Goal: Answer question/provide support: Share knowledge or assist other users

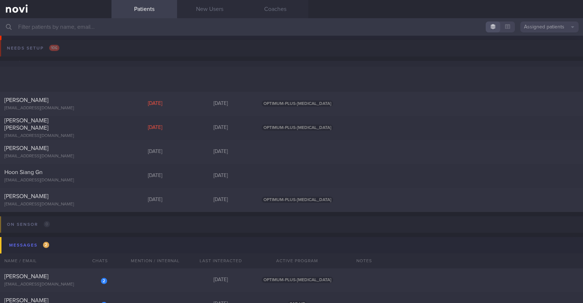
scroll to position [137, 0]
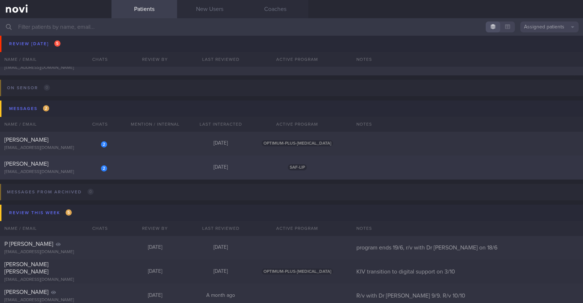
click at [93, 166] on div "2" at bounding box center [99, 165] width 16 height 11
select select "9"
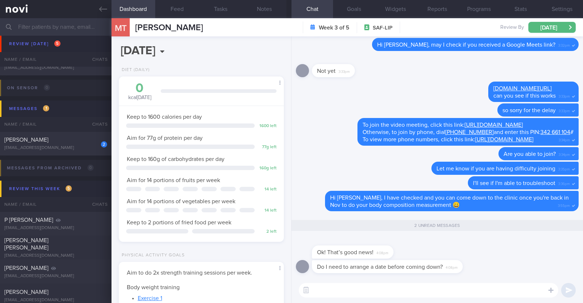
scroll to position [74, 148]
click at [420, 289] on textarea at bounding box center [428, 290] width 259 height 15
paste textarea "😀"
type textarea "No appointment needed 😀"
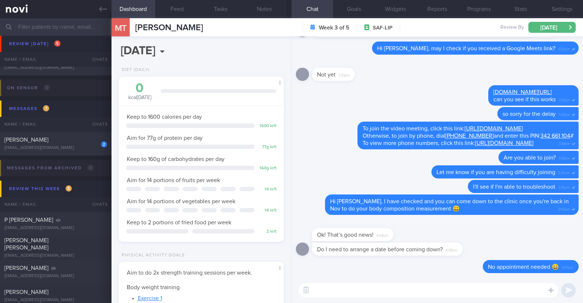
click at [384, 291] on textarea at bounding box center [428, 290] width 259 height 15
type textarea "Can just come down to the clinic"
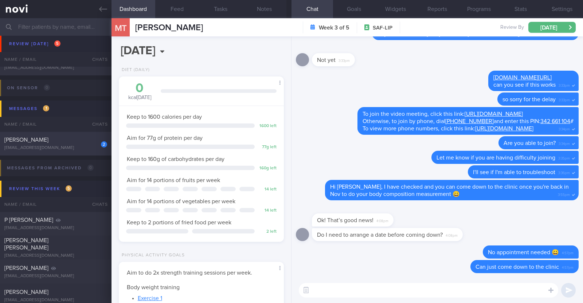
click at [91, 147] on div "2" at bounding box center [99, 141] width 16 height 11
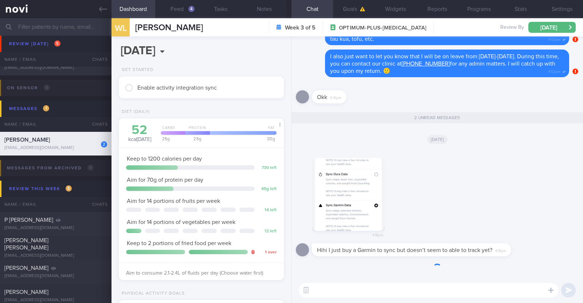
scroll to position [83, 145]
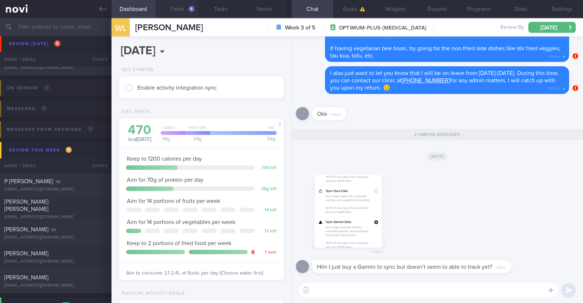
click at [193, 12] on button "Feed 4" at bounding box center [177, 9] width 44 height 18
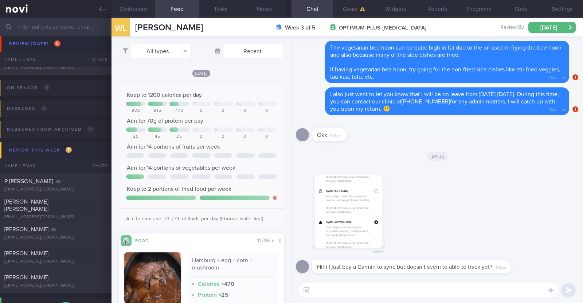
click at [470, 287] on textarea at bounding box center [428, 290] width 259 height 15
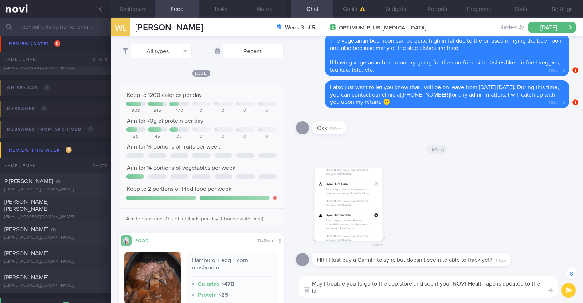
scroll to position [-6, 0]
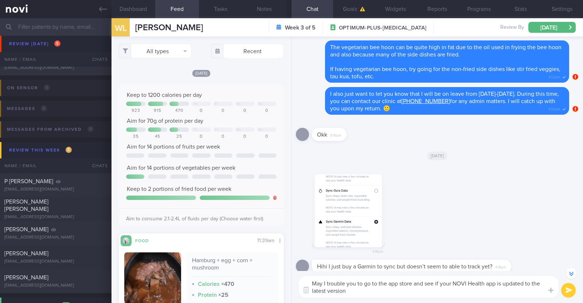
type textarea "May I trouble you to go to the app store and see if your NOVI Health app is upd…"
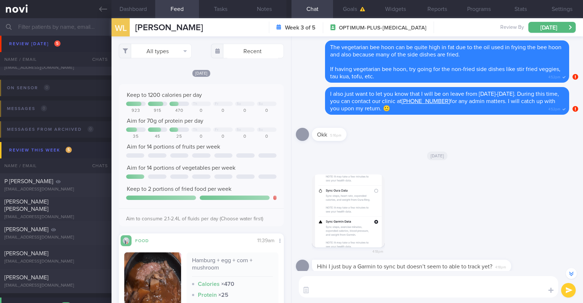
scroll to position [0, 0]
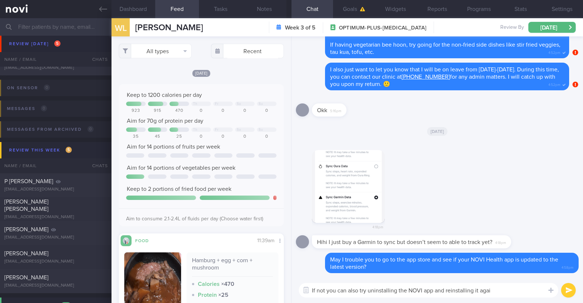
type textarea "If not you can also try uninstalling the NOVI app and reinstalling it again"
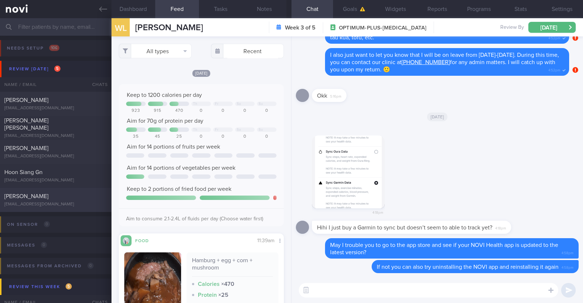
click at [48, 199] on span "[PERSON_NAME]" at bounding box center [26, 196] width 44 height 6
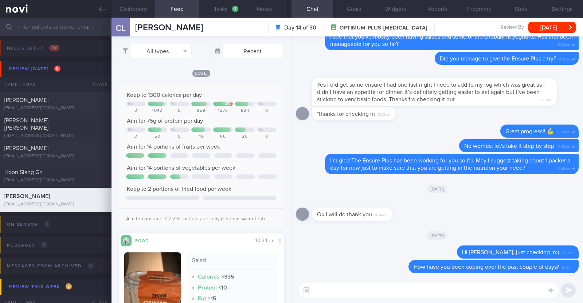
click at [350, 288] on textarea at bounding box center [428, 290] width 259 height 15
paste textarea "just want to let you know that I will be on leave from xx to xx 2025. During th…"
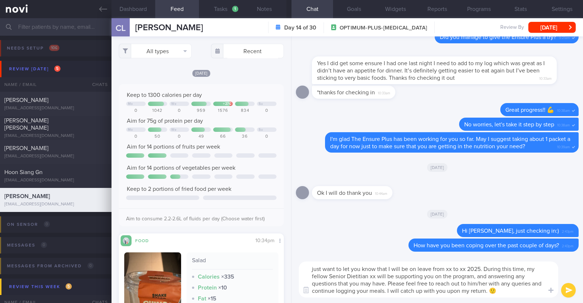
click at [312, 266] on textarea "just want to let you know that I will be on leave from xx to xx 2025. During th…" at bounding box center [428, 280] width 259 height 36
click at [466, 271] on textarea "I also just want to let you know that I will be on leave from xx to xx 2025. Du…" at bounding box center [428, 280] width 259 height 36
click at [481, 268] on textarea "I also just want to let you know that I will be on leave from 9th to xx 2025. D…" at bounding box center [428, 280] width 259 height 36
click at [396, 274] on textarea "I also just want to let you know that I will be on leave from [DATE] to [DATE].…" at bounding box center [428, 280] width 259 height 36
click at [518, 283] on textarea "I also just want to let you know that I will be on leave from [DATE] to [DATE].…" at bounding box center [428, 280] width 259 height 36
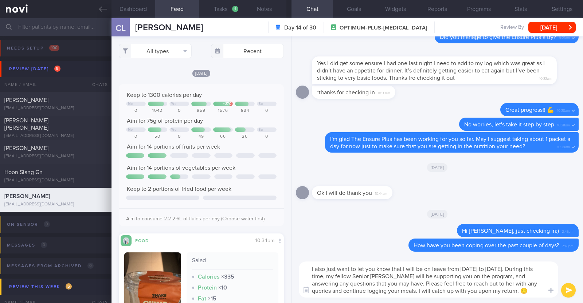
type textarea "I also just want to let you know that I will be on leave from [DATE] to [DATE].…"
click at [573, 289] on button "submit" at bounding box center [568, 290] width 15 height 15
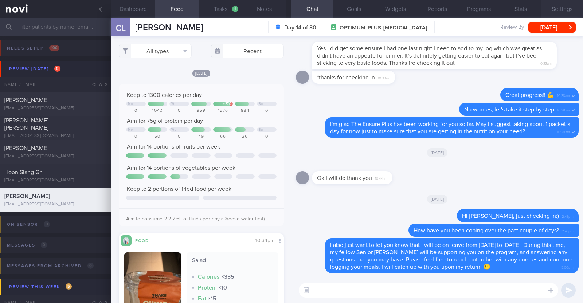
click at [555, 7] on button "Settings" at bounding box center [562, 9] width 42 height 18
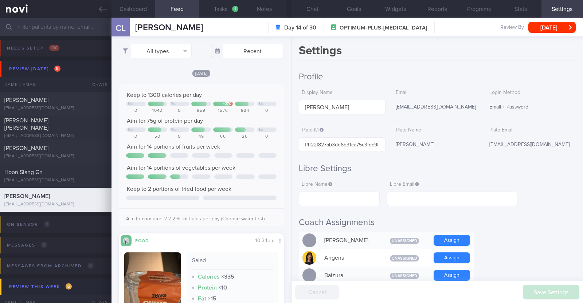
scroll to position [137, 0]
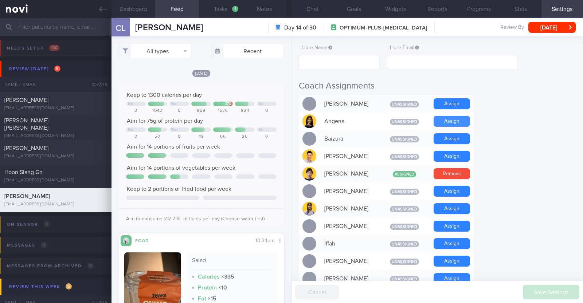
click at [463, 120] on button "Assign" at bounding box center [452, 121] width 36 height 11
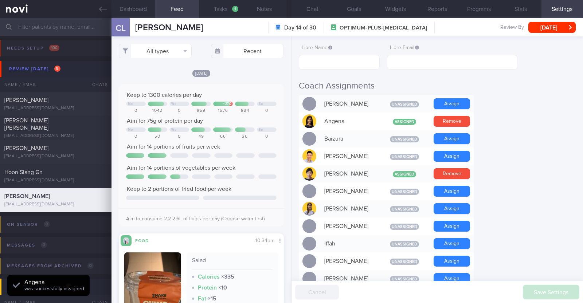
drag, startPoint x: 106, startPoint y: 9, endPoint x: 364, endPoint y: 64, distance: 264.1
click at [106, 9] on icon at bounding box center [103, 9] width 8 height 5
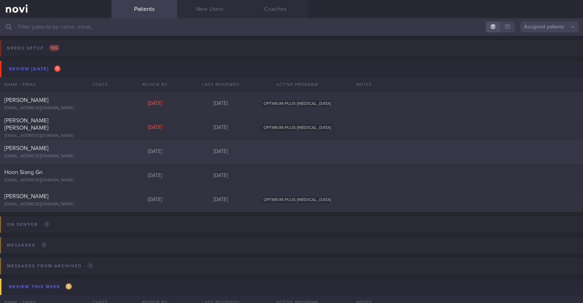
click at [373, 154] on div "[PERSON_NAME] [EMAIL_ADDRESS][DOMAIN_NAME] [DATE] [DATE]" at bounding box center [291, 152] width 583 height 24
select select "9"
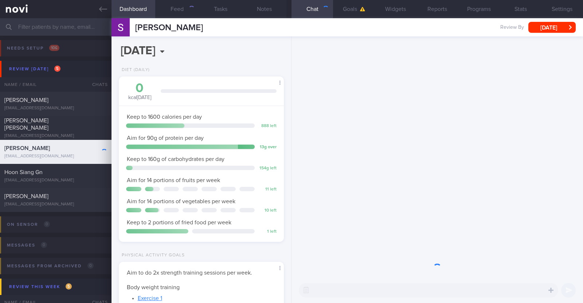
scroll to position [83, 145]
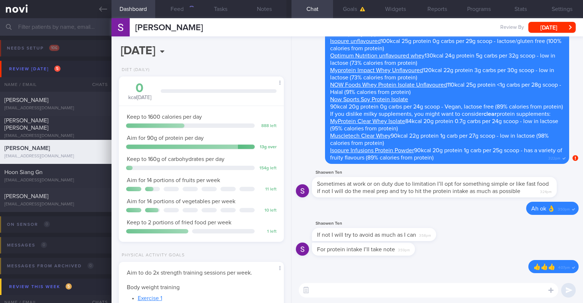
click at [382, 291] on textarea at bounding box center [428, 290] width 259 height 15
paste textarea "Hi [Name], I will be archiving your account shortly. You'll still be able to re…"
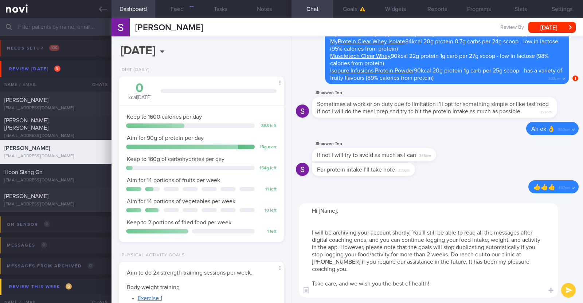
click at [336, 213] on textarea "Hi [Name], I will be archiving your account shortly. You'll still be able to re…" at bounding box center [428, 250] width 259 height 94
type textarea "Hi [PERSON_NAME], I will be archiving your account shortly. You'll still be abl…"
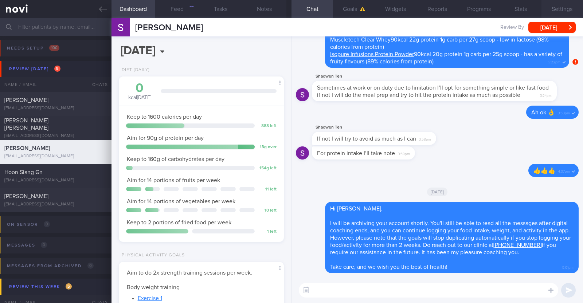
click at [566, 12] on button "Settings" at bounding box center [562, 9] width 42 height 18
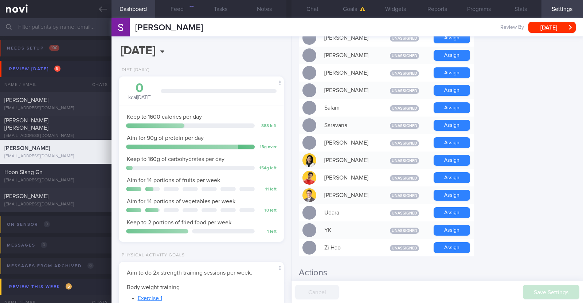
scroll to position [655, 0]
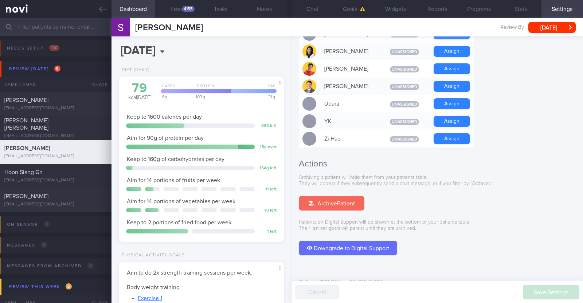
click at [356, 196] on button "Archive Patient" at bounding box center [332, 203] width 66 height 15
click at [315, 8] on button "Chat" at bounding box center [312, 9] width 42 height 18
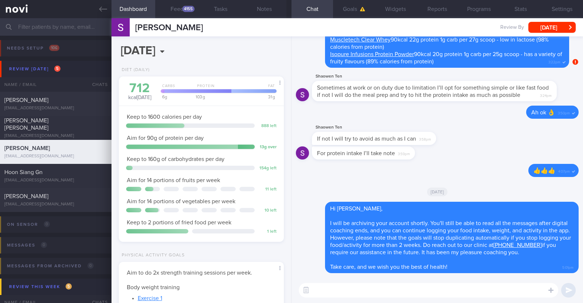
click at [405, 288] on textarea at bounding box center [428, 290] width 259 height 15
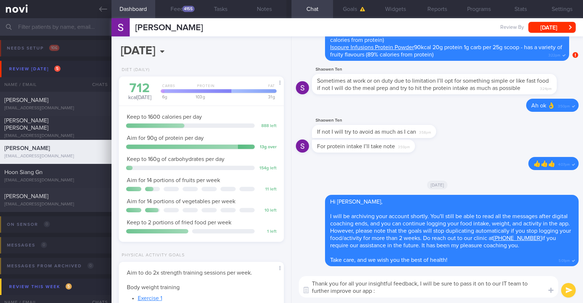
type textarea "Thank you for all your insightful feedback, I will be sure to pass it on to our…"
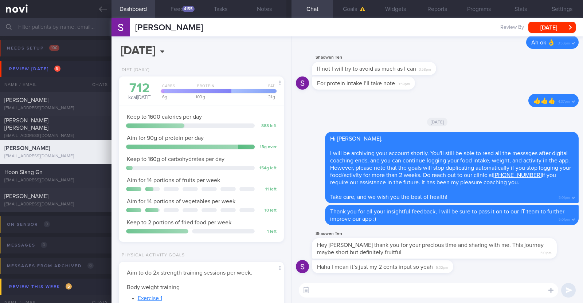
click at [457, 286] on textarea at bounding box center [428, 290] width 259 height 15
paste textarea "🤗"
type textarea "It's been a pleasure 🤗"
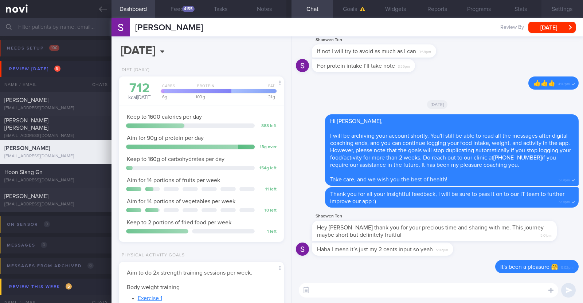
click at [565, 8] on button "Settings" at bounding box center [562, 9] width 42 height 18
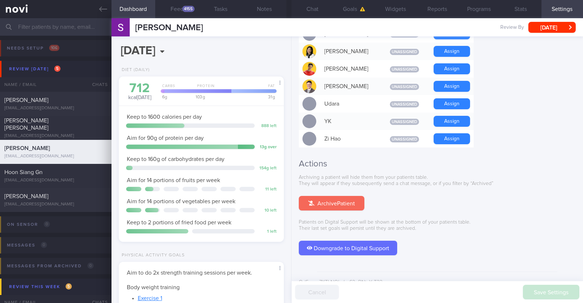
click at [317, 196] on button "Archive Patient" at bounding box center [332, 203] width 66 height 15
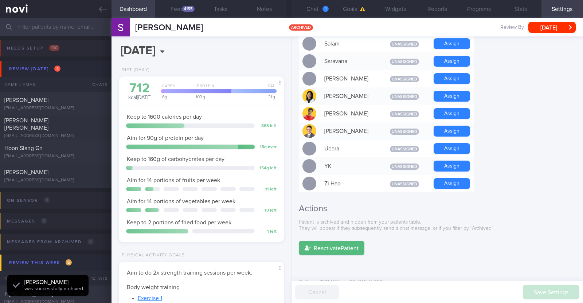
scroll to position [74, 148]
click at [318, 8] on button "Chat 1" at bounding box center [312, 9] width 42 height 18
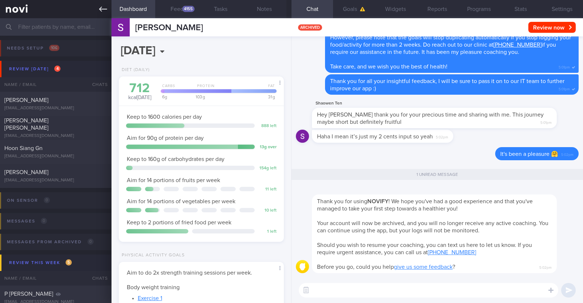
drag, startPoint x: 98, startPoint y: 11, endPoint x: 99, endPoint y: 1, distance: 9.1
click at [98, 11] on link at bounding box center [55, 9] width 111 height 18
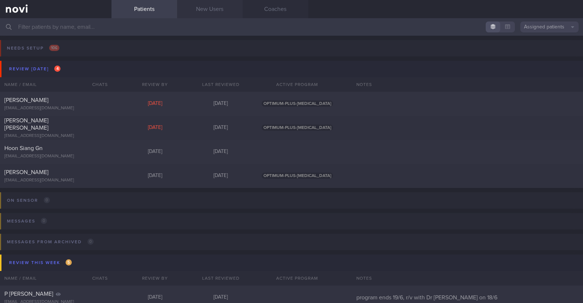
click at [200, 8] on link "New Users" at bounding box center [210, 9] width 66 height 18
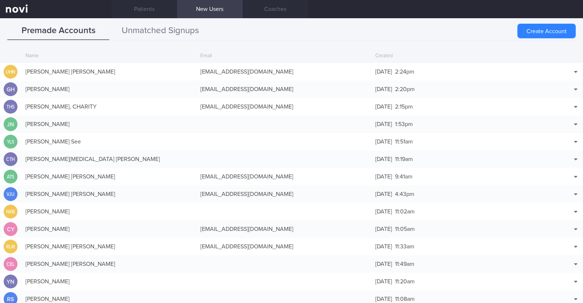
click at [157, 27] on button "Unmatched Signups" at bounding box center [160, 31] width 102 height 18
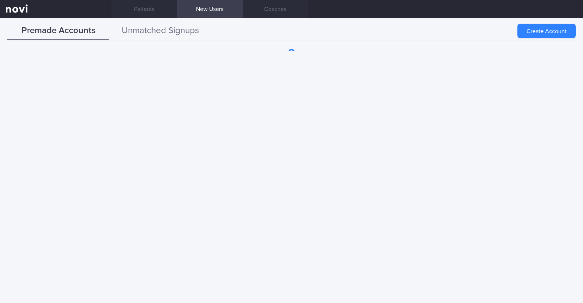
click at [176, 28] on button "Unmatched Signups" at bounding box center [160, 31] width 102 height 18
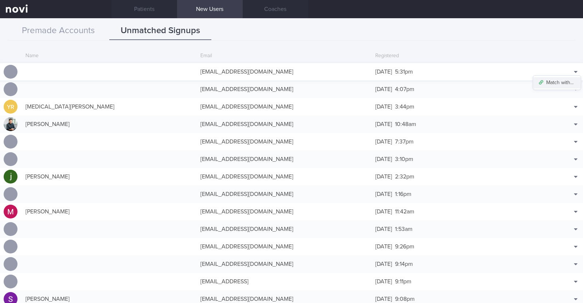
click at [556, 78] on button "Match with..." at bounding box center [557, 82] width 48 height 11
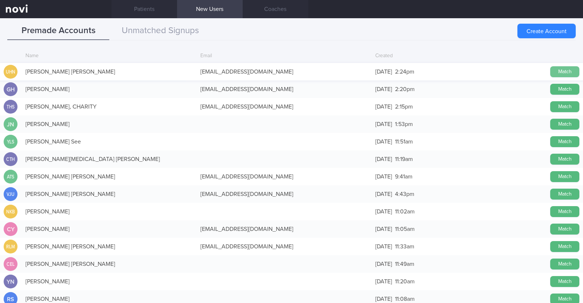
click at [554, 70] on button "Match" at bounding box center [564, 71] width 29 height 11
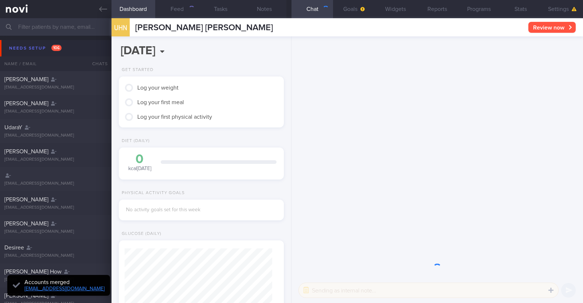
scroll to position [74, 148]
click at [551, 10] on button "Settings" at bounding box center [562, 9] width 42 height 18
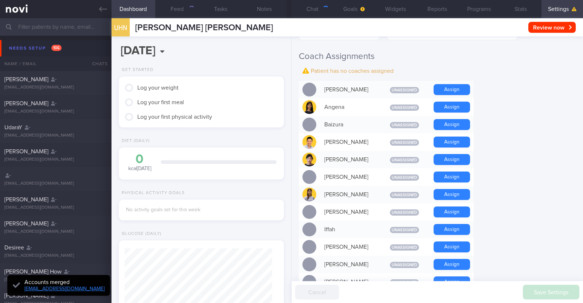
scroll to position [182, 0]
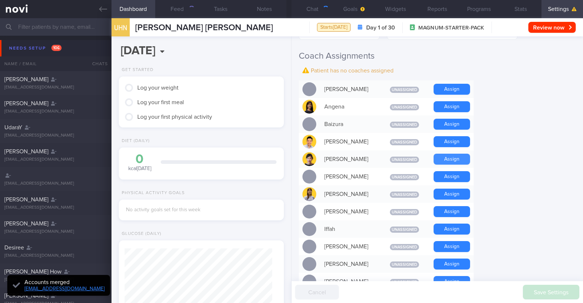
click at [457, 159] on button "Assign" at bounding box center [452, 159] width 36 height 11
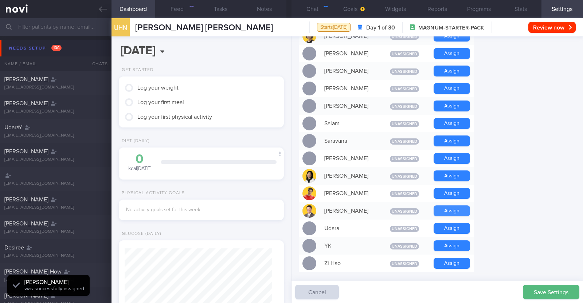
scroll to position [-78, 0]
click at [464, 205] on button "Assign" at bounding box center [452, 210] width 36 height 11
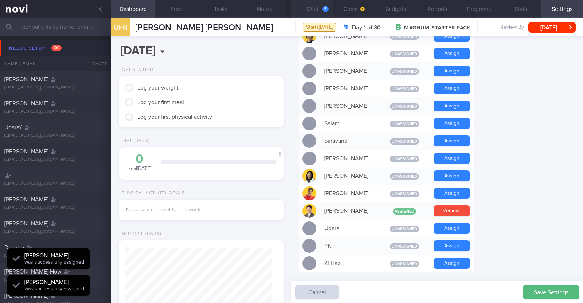
scroll to position [74, 148]
click at [318, 11] on button "Chat 5" at bounding box center [312, 9] width 42 height 18
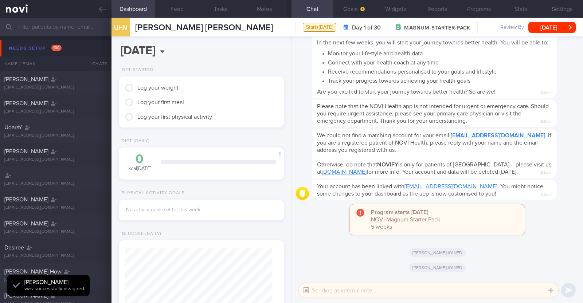
click at [307, 291] on button "button" at bounding box center [305, 290] width 13 height 13
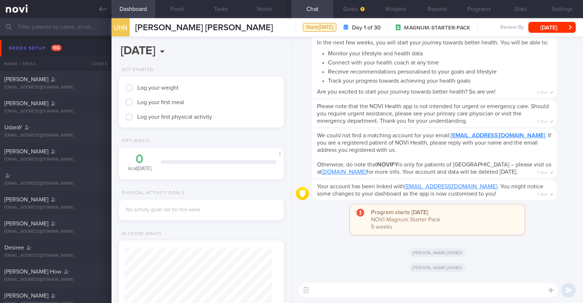
click at [339, 294] on textarea at bounding box center [428, 290] width 259 height 15
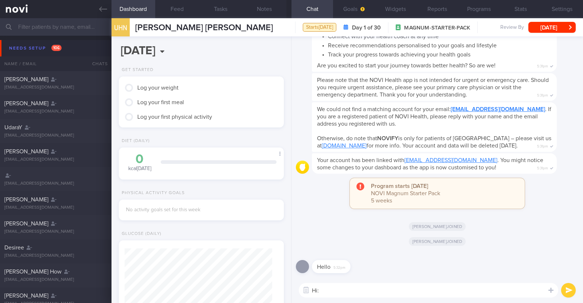
type textarea "Hi:)"
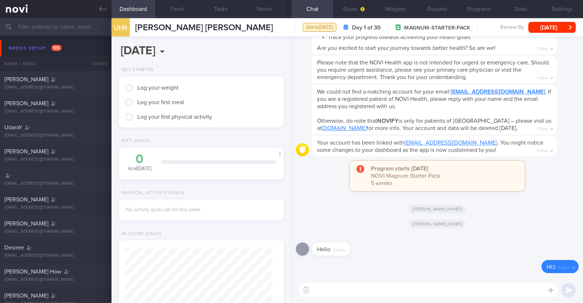
click at [330, 214] on div "Todd joined" at bounding box center [437, 223] width 283 height 20
click at [569, 12] on button "Settings" at bounding box center [562, 9] width 42 height 18
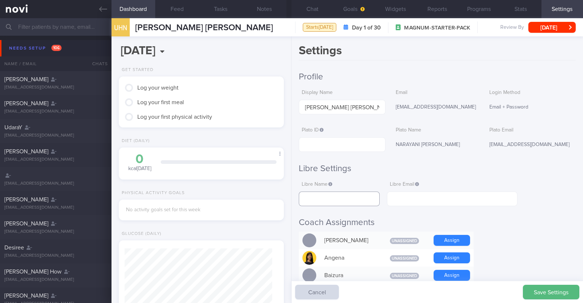
click at [365, 198] on input "text" at bounding box center [339, 199] width 81 height 15
click at [334, 201] on input "text" at bounding box center [339, 199] width 81 height 15
type input "Uttam Narayani"
drag, startPoint x: 447, startPoint y: 103, endPoint x: 388, endPoint y: 112, distance: 59.7
click at [388, 112] on div "Display Name UTTAM HANUMANT NARAYANI Email lookforuttam@gmail.com Login Method …" at bounding box center [437, 100] width 277 height 29
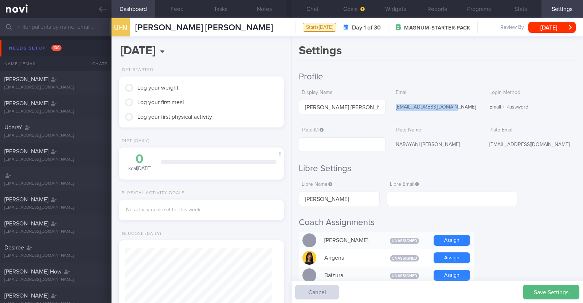
copy div "lookforuttam@gmail.com"
click at [432, 199] on input "text" at bounding box center [452, 199] width 130 height 15
paste input "lookforuttam@gmail.com"
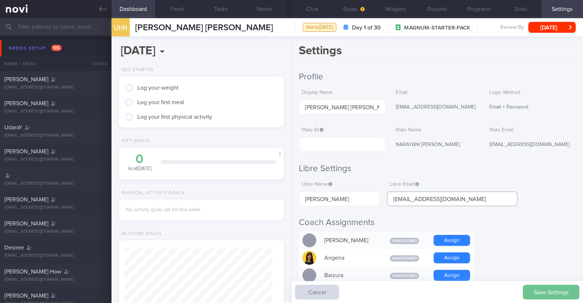
type input "lookforuttam@gmail.com"
click at [551, 289] on button "Save Settings" at bounding box center [551, 292] width 56 height 15
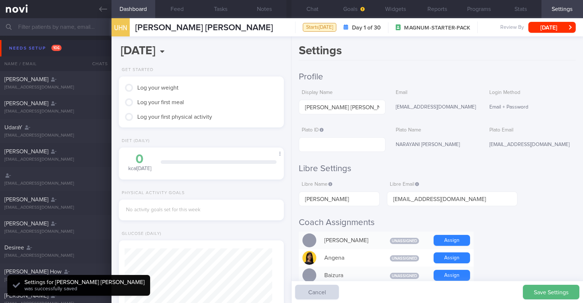
scroll to position [74, 148]
click at [549, 287] on button "Save Settings" at bounding box center [551, 292] width 56 height 15
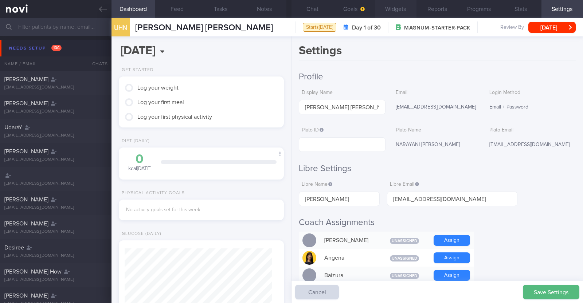
click at [401, 13] on button "Widgets" at bounding box center [396, 9] width 42 height 18
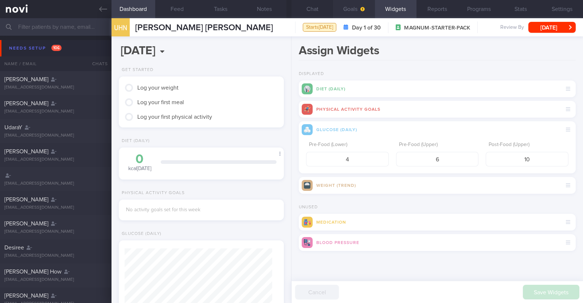
click at [354, 13] on button "Goals" at bounding box center [354, 9] width 42 height 18
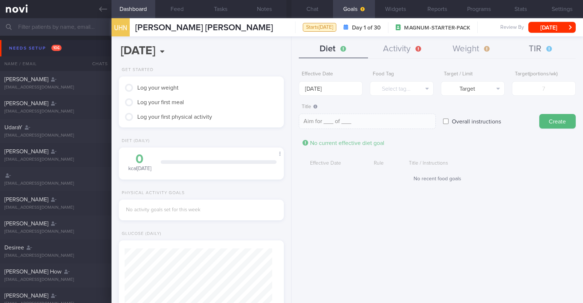
click at [528, 50] on button "TIR" at bounding box center [540, 49] width 69 height 18
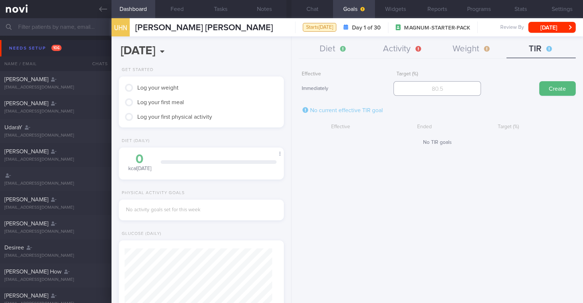
click at [441, 94] on input "number" at bounding box center [436, 88] width 87 height 15
type input "70"
click at [566, 86] on button "Create" at bounding box center [557, 88] width 36 height 15
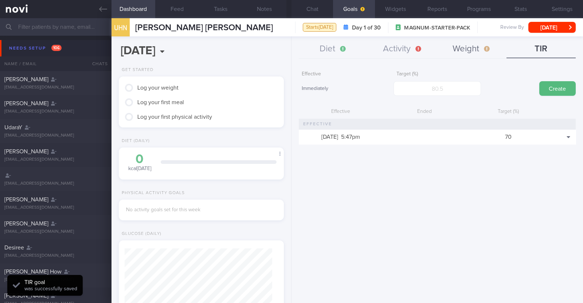
click at [464, 49] on button "Weight" at bounding box center [471, 49] width 69 height 18
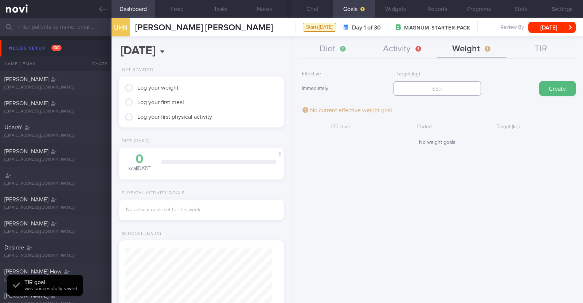
click at [427, 86] on input "number" at bounding box center [436, 88] width 87 height 15
type input "55"
click at [549, 84] on button "Create" at bounding box center [557, 88] width 36 height 15
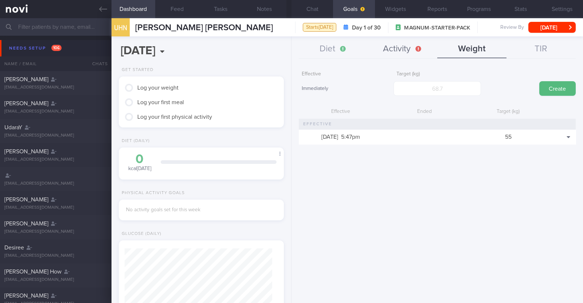
click at [390, 45] on button "Activity" at bounding box center [402, 49] width 69 height 18
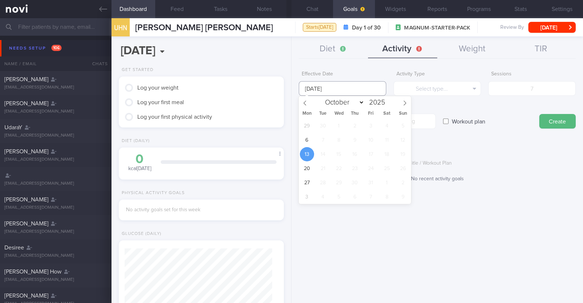
click at [354, 88] on input "[DATE]" at bounding box center [342, 88] width 87 height 15
click at [307, 145] on span "6" at bounding box center [307, 140] width 14 height 14
type input "[DATE]"
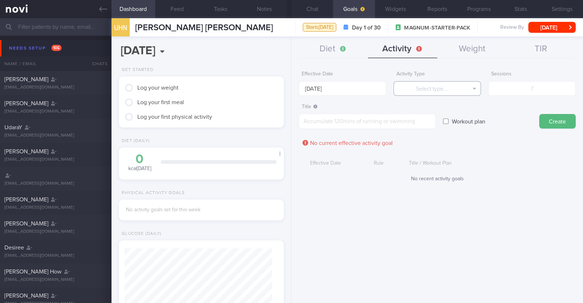
click at [410, 90] on button "Select type..." at bounding box center [436, 88] width 87 height 15
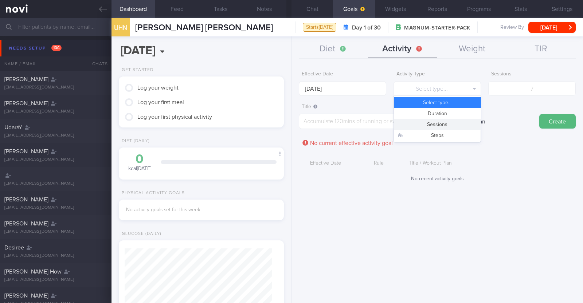
click at [416, 125] on button "Sessions" at bounding box center [437, 124] width 87 height 11
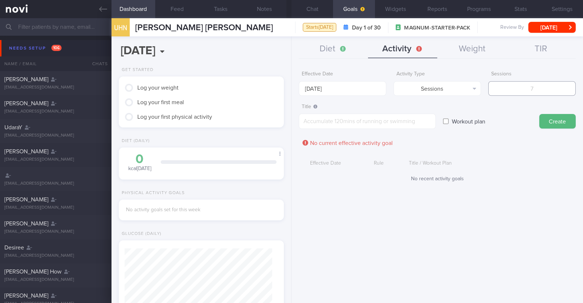
click at [522, 91] on input "number" at bounding box center [531, 88] width 87 height 15
type input "2"
click at [364, 121] on textarea at bounding box center [367, 121] width 137 height 15
paste textarea "Aim to do 2x strength training sessions per week."
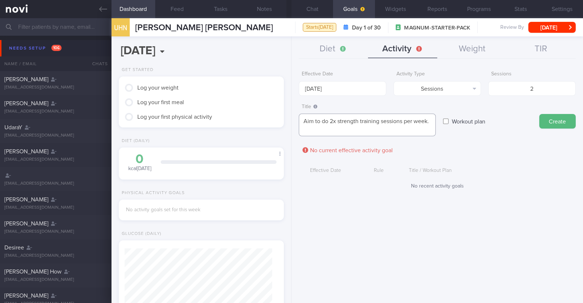
scroll to position [7, 0]
paste textarea "With access to gym (with equipment) *Upper Body* - Exercise 1: [Lat Pull-down](…"
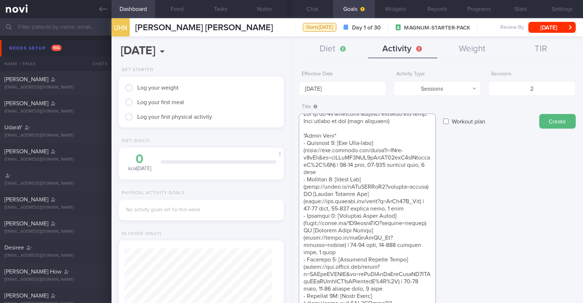
scroll to position [117, 0]
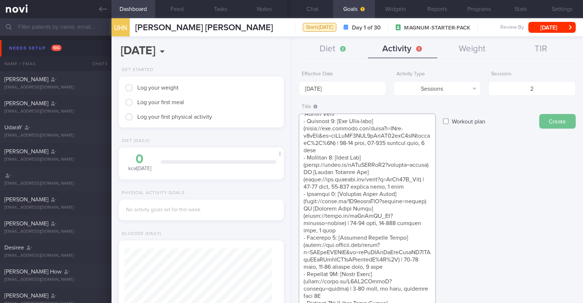
type textarea "Aim to do 2x strength training sessions per week. With access to gym (with equi…"
click at [544, 119] on button "Create" at bounding box center [557, 121] width 36 height 15
type input "[DATE]"
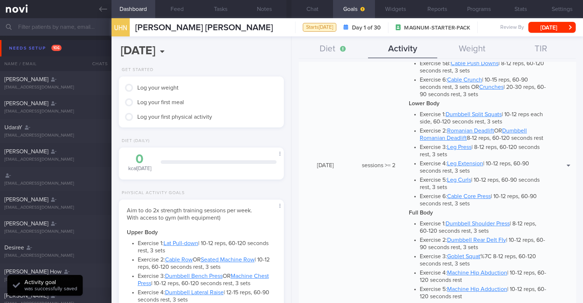
scroll to position [336, 0]
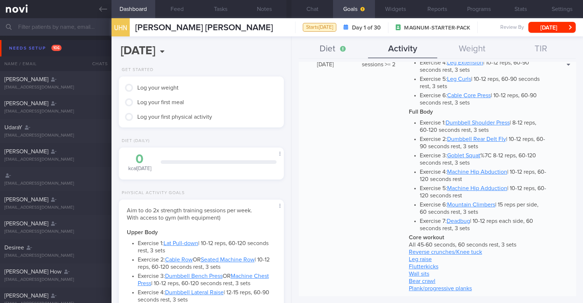
click at [327, 46] on button "Diet" at bounding box center [333, 49] width 69 height 18
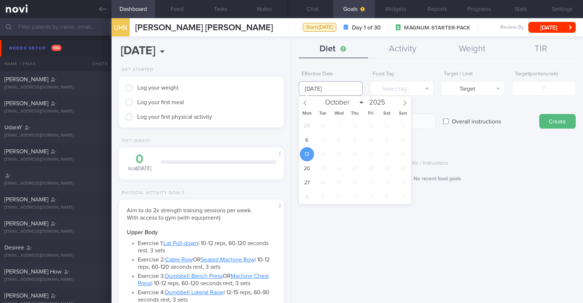
click at [322, 86] on input "[DATE]" at bounding box center [331, 88] width 64 height 15
click at [310, 142] on span "6" at bounding box center [307, 140] width 14 height 14
type input "[DATE]"
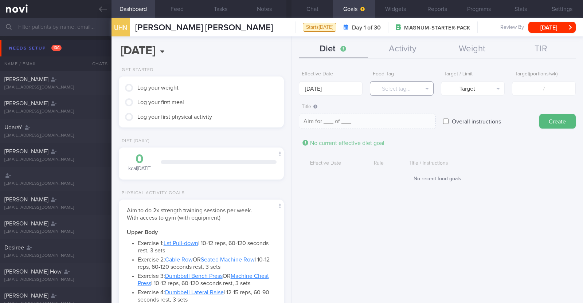
click at [381, 94] on button "Select tag..." at bounding box center [402, 88] width 64 height 15
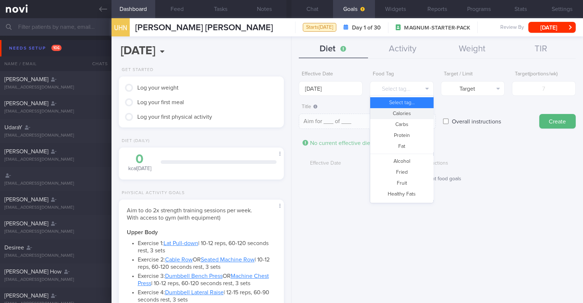
click at [383, 111] on button "Calories" at bounding box center [401, 113] width 63 height 11
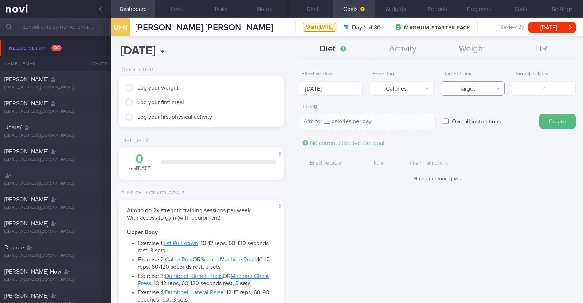
click at [450, 89] on button "Target" at bounding box center [473, 88] width 64 height 15
click at [452, 112] on button "Limit" at bounding box center [472, 113] width 63 height 11
type textarea "Keep to __ calories per day"
click at [524, 94] on input "number" at bounding box center [544, 88] width 64 height 15
type input "1"
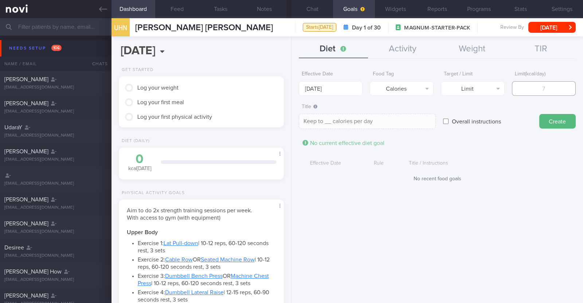
type textarea "Keep to 1 calories per day"
type input "16"
type textarea "Keep to 16 calories per day"
type input "160"
type textarea "Keep to 160 calories per day"
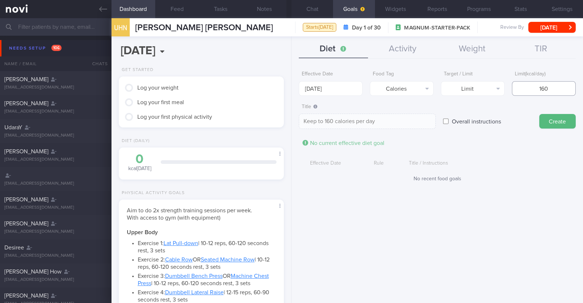
type input "1600"
type textarea "Keep to 1600 calories per day"
type input "1600"
click at [561, 123] on button "Create" at bounding box center [557, 121] width 36 height 15
type input "[DATE]"
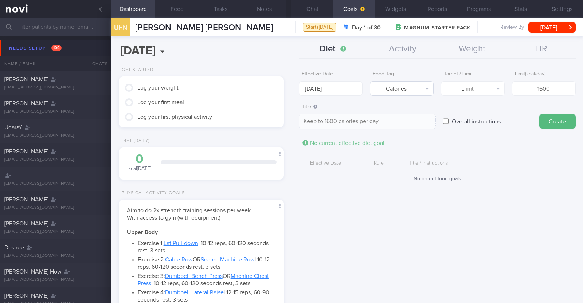
type textarea "Aim for ___ of ___"
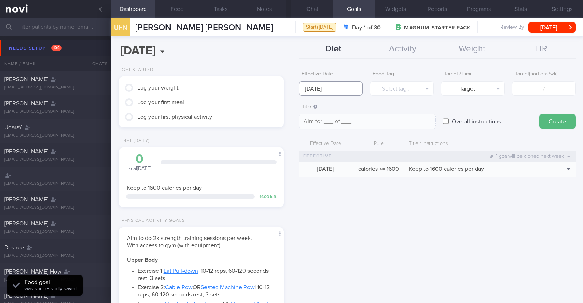
click at [347, 85] on input "[DATE]" at bounding box center [331, 88] width 64 height 15
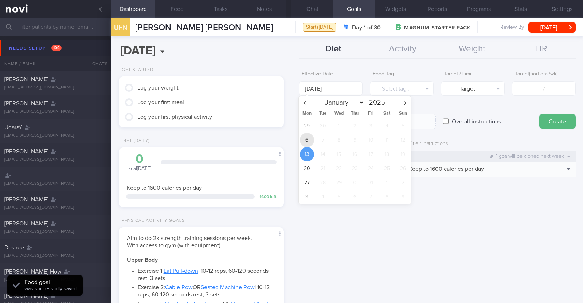
click at [305, 140] on span "6" at bounding box center [307, 140] width 14 height 14
type input "[DATE]"
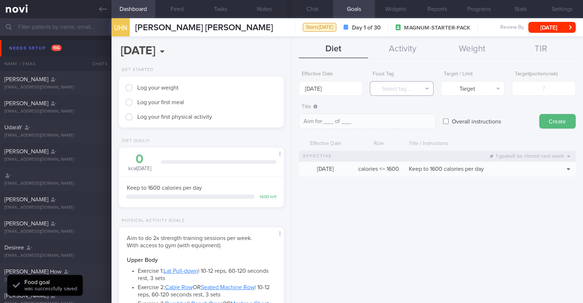
click at [381, 90] on button "Select tag..." at bounding box center [402, 88] width 64 height 15
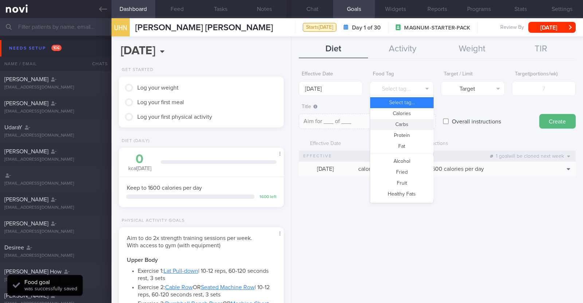
click at [388, 125] on button "Carbs" at bounding box center [401, 124] width 63 height 11
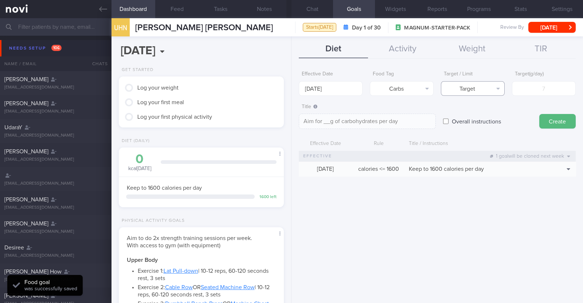
click at [463, 88] on button "Target" at bounding box center [473, 88] width 64 height 15
click at [464, 111] on button "Limit" at bounding box center [472, 113] width 63 height 11
type textarea "Keep to __g of carbohydrates per day"
click at [530, 89] on input "number" at bounding box center [544, 88] width 64 height 15
type input "1"
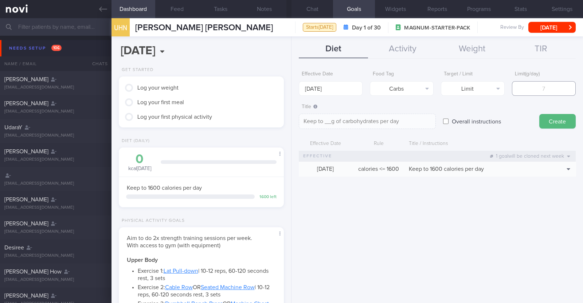
type textarea "Keep to 1g of carbohydrates per day"
type input "16"
type textarea "Keep to 16g of carbohydrates per day"
type input "160"
type textarea "Keep to 160g of carbohydrates per day"
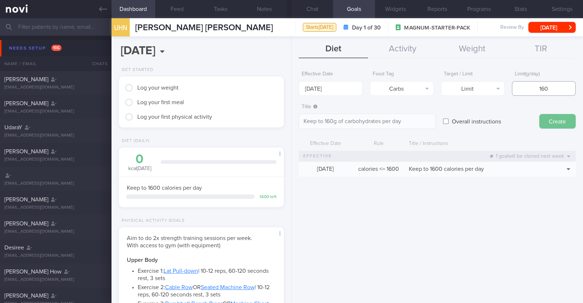
type input "160"
click at [553, 120] on button "Create" at bounding box center [557, 121] width 36 height 15
type input "[DATE]"
type textarea "Aim for ___ of ___"
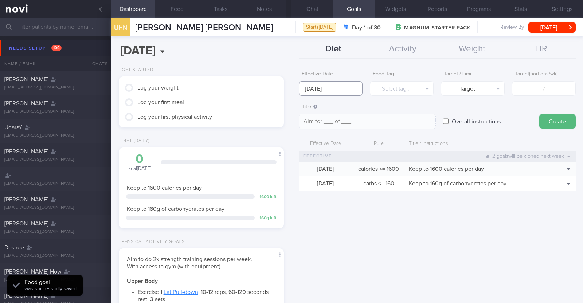
click at [346, 87] on input "[DATE]" at bounding box center [331, 88] width 64 height 15
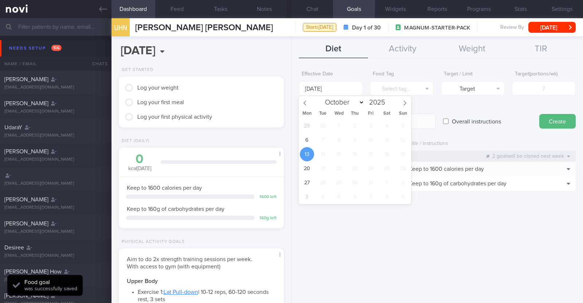
select select "9"
click at [311, 137] on span "6" at bounding box center [307, 140] width 14 height 14
type input "[DATE]"
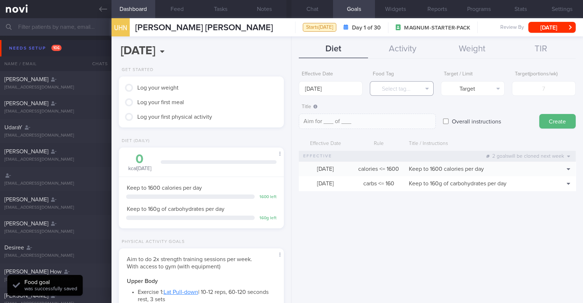
click at [389, 85] on button "Select tag..." at bounding box center [402, 88] width 64 height 15
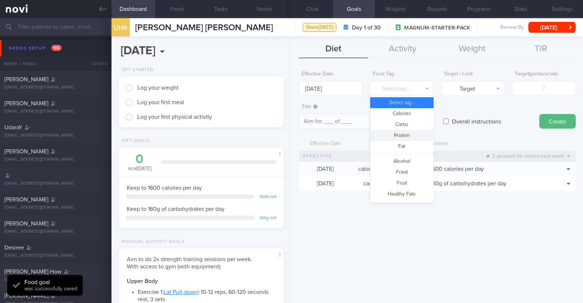
click at [398, 132] on button "Protein" at bounding box center [401, 135] width 63 height 11
type textarea "Aim for __g of protein per day"
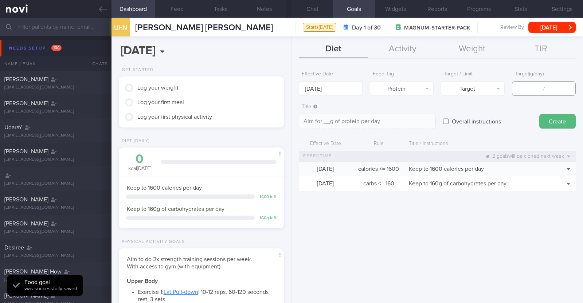
click at [537, 91] on input "number" at bounding box center [544, 88] width 64 height 15
type input "7"
type textarea "Aim for 7g of protein per day"
type input "72"
type textarea "Aim for 72g of protein per day"
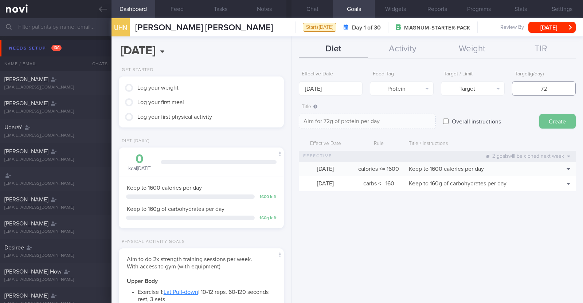
type input "72"
click at [570, 115] on button "Create" at bounding box center [557, 121] width 36 height 15
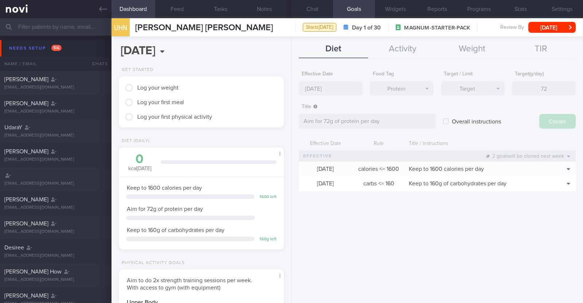
type input "[DATE]"
type textarea "Aim for ___ of ___"
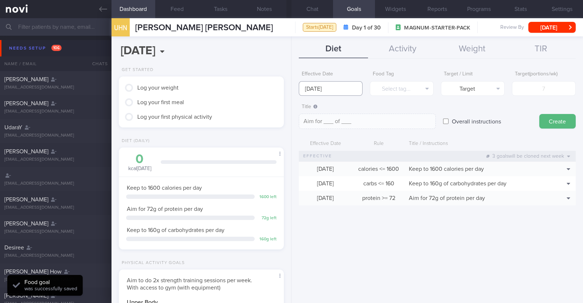
click at [354, 88] on input "[DATE]" at bounding box center [331, 88] width 64 height 15
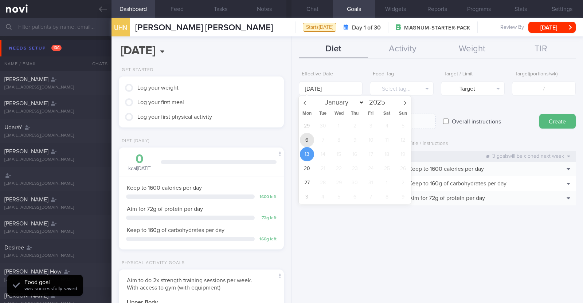
click at [309, 138] on span "6" at bounding box center [307, 140] width 14 height 14
type input "[DATE]"
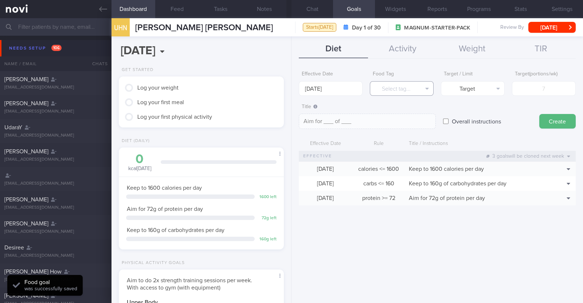
click at [386, 88] on button "Select tag..." at bounding box center [402, 88] width 64 height 15
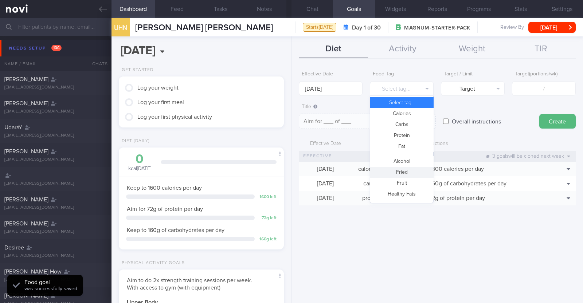
click at [404, 170] on button "Fried" at bounding box center [401, 172] width 63 height 11
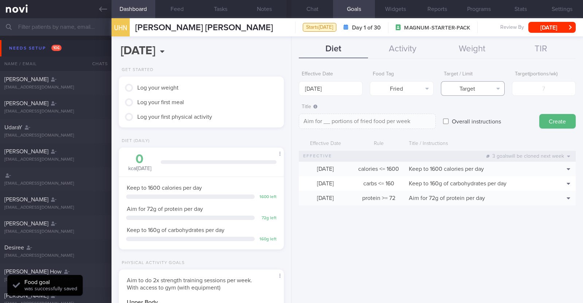
click at [470, 92] on button "Target" at bounding box center [473, 88] width 64 height 15
click at [466, 113] on button "Limit" at bounding box center [472, 113] width 63 height 11
type textarea "Keep to __ portions of fried food per week"
click at [521, 90] on input "number" at bounding box center [544, 88] width 64 height 15
type input "2"
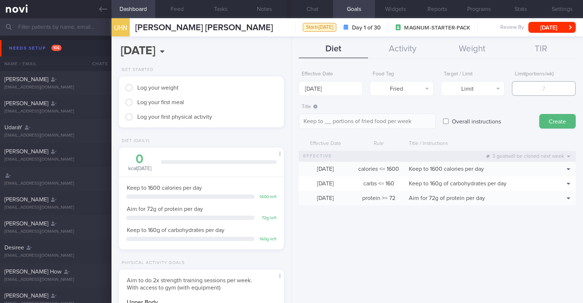
type textarea "Keep to 2 portions of fried food per week"
type input "2"
click at [544, 122] on button "Create" at bounding box center [557, 121] width 36 height 15
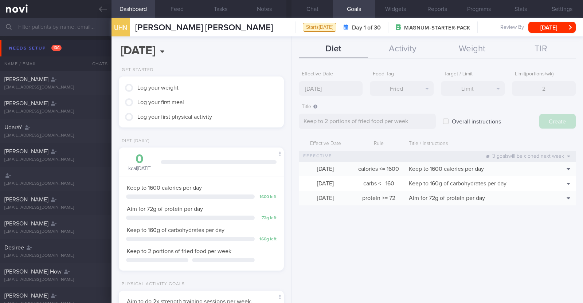
type input "[DATE]"
type textarea "Aim for ___ of ___"
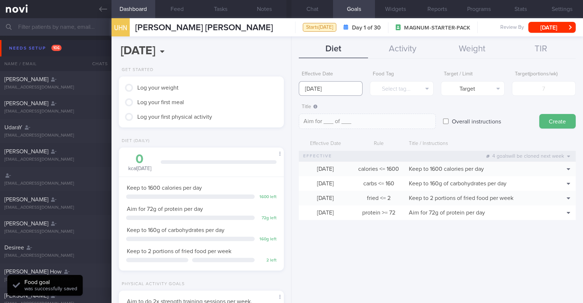
click at [356, 89] on input "[DATE]" at bounding box center [331, 88] width 64 height 15
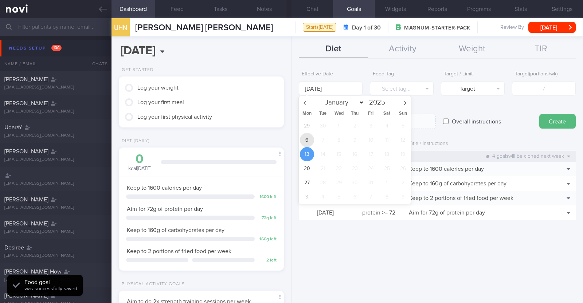
click at [305, 136] on span "6" at bounding box center [307, 140] width 14 height 14
type input "[DATE]"
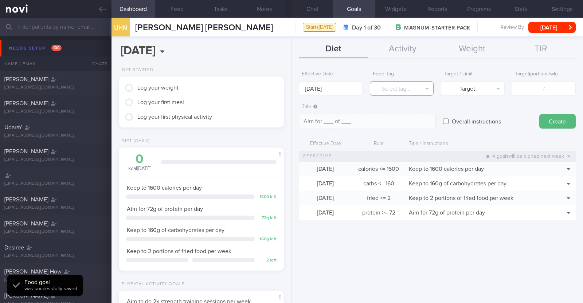
click at [401, 88] on button "Select tag..." at bounding box center [402, 88] width 64 height 15
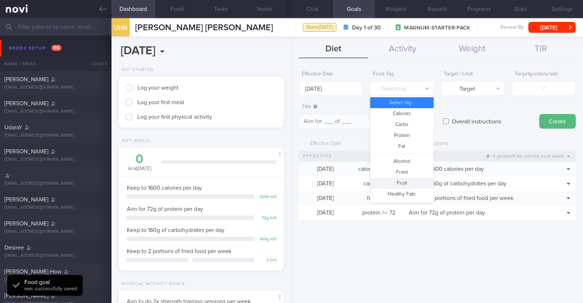
click at [403, 181] on button "Fruit" at bounding box center [401, 183] width 63 height 11
type textarea "Aim for __ portions of fruits per week"
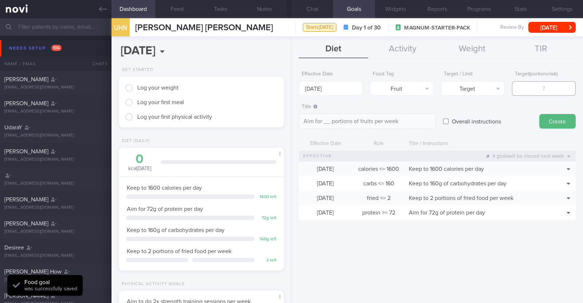
click at [533, 89] on input "number" at bounding box center [544, 88] width 64 height 15
type input "4"
type textarea "Aim for 4 portions of fruits per week"
type input "4"
click at [553, 121] on button "Create" at bounding box center [557, 121] width 36 height 15
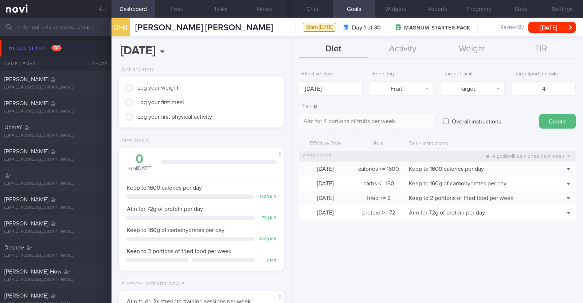
type input "[DATE]"
type textarea "Aim for ___ of ___"
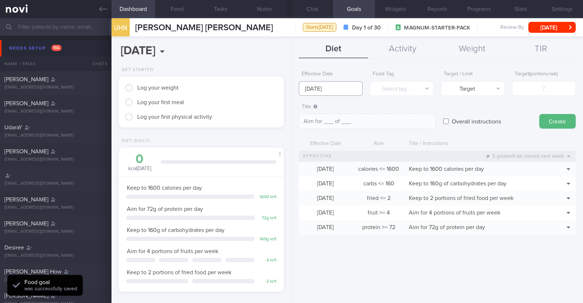
click at [340, 91] on input "[DATE]" at bounding box center [331, 88] width 64 height 15
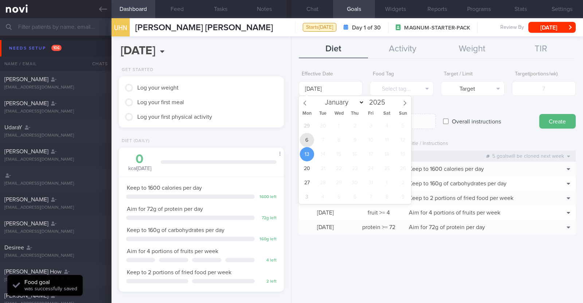
click at [310, 140] on span "6" at bounding box center [307, 140] width 14 height 14
type input "[DATE]"
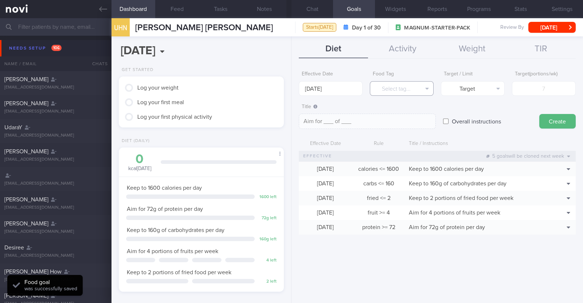
click at [384, 88] on button "Select tag..." at bounding box center [402, 88] width 64 height 15
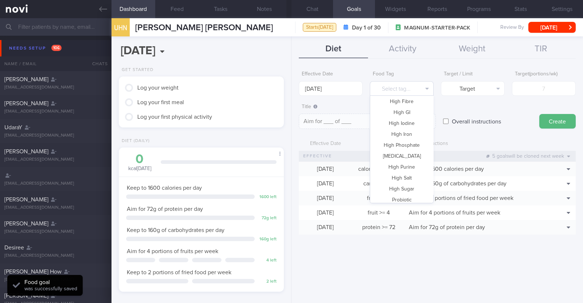
scroll to position [217, 0]
click at [403, 172] on button "Vegetable" at bounding box center [401, 174] width 63 height 11
type textarea "Aim for __ portions of vegetables per week"
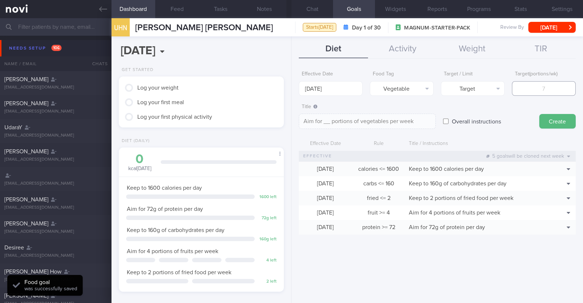
click at [534, 90] on input "number" at bounding box center [544, 88] width 64 height 15
type input "1"
type textarea "Aim for 1 portions of vegetables per week"
type input "14"
type textarea "Aim for 14 portions of vegetables per week"
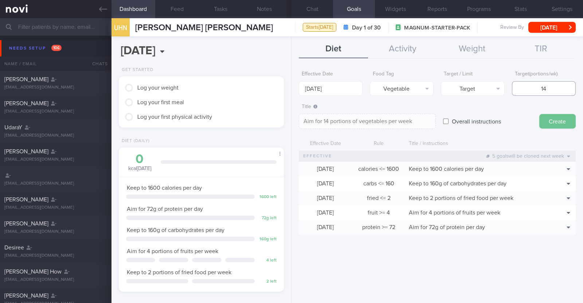
type input "14"
click at [566, 119] on button "Create" at bounding box center [557, 121] width 36 height 15
type input "[DATE]"
type textarea "Aim for ___ of ___"
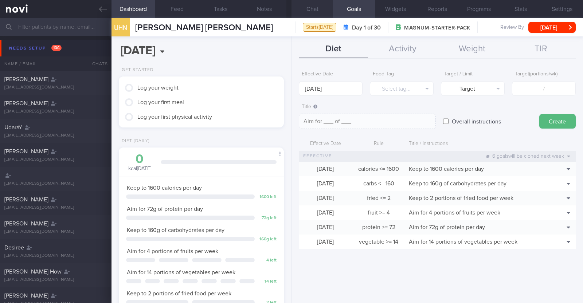
click at [306, 12] on button "Chat" at bounding box center [312, 9] width 42 height 18
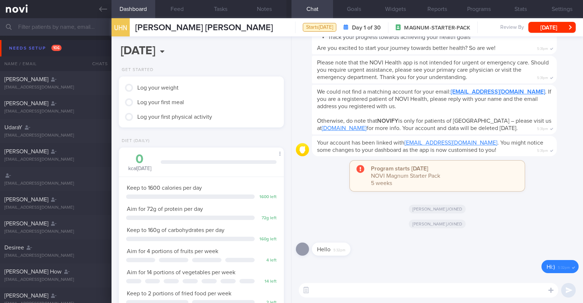
click at [326, 292] on textarea at bounding box center [428, 290] width 259 height 15
paste textarea "Hi [patient’s name]! This is Charlotte, the dietitian. It was nice meeting you …"
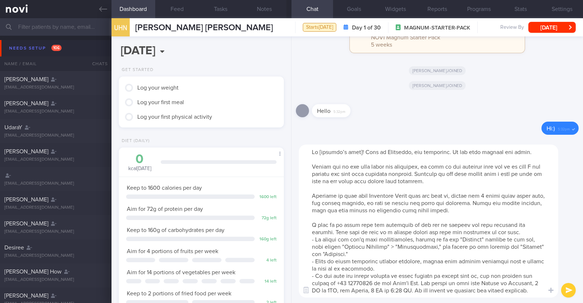
scroll to position [29, 0]
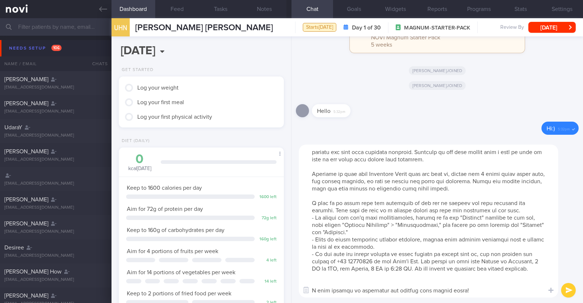
click at [328, 272] on textarea at bounding box center [428, 221] width 259 height 153
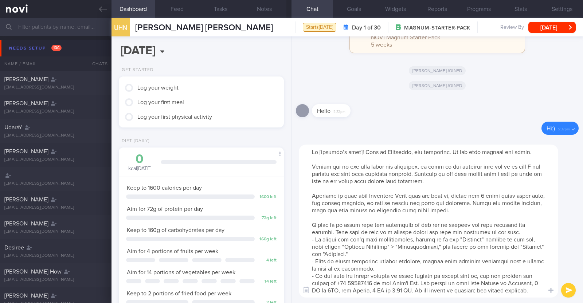
scroll to position [0, 0]
click at [357, 149] on textarea at bounding box center [428, 221] width 259 height 153
type textarea "Hi Uttam! This is Charlotte, the dietitian. It was nice meeting you today. Plea…"
click at [572, 293] on button "submit" at bounding box center [568, 290] width 15 height 15
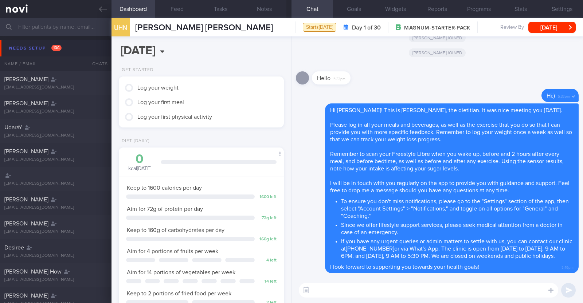
click at [334, 294] on textarea at bounding box center [428, 290] width 259 height 15
paste textarea "Here is a summary of our session earlier, with more detail: Diet: - 3 regular m…"
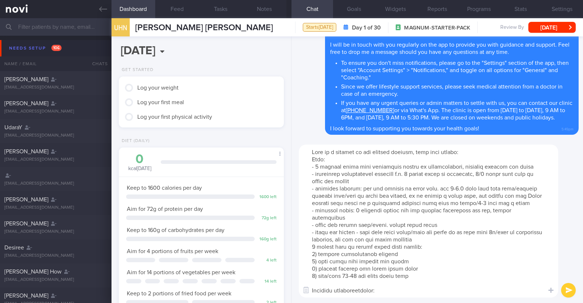
click at [444, 238] on textarea at bounding box center [428, 221] width 259 height 153
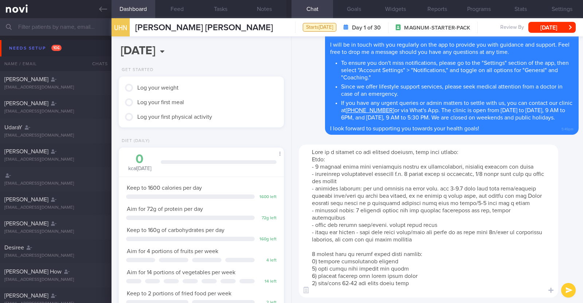
scroll to position [36, 0]
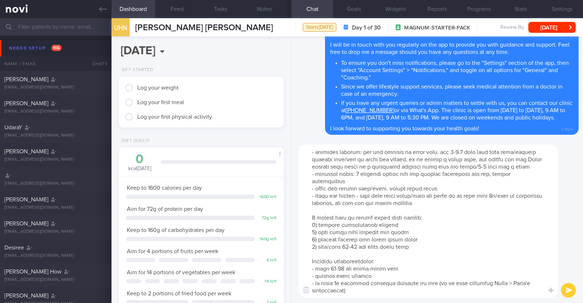
type textarea "Here is a summary of our session earlier, with more detail: Diet: - 3 regular m…"
click at [568, 289] on button "submit" at bounding box center [568, 290] width 15 height 15
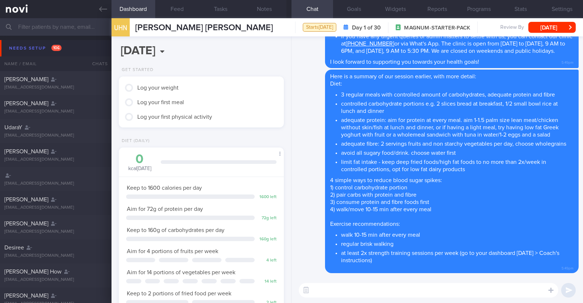
scroll to position [0, 0]
click at [345, 287] on textarea at bounding box center [428, 290] width 259 height 15
paste textarea "I will be on leave from 9-10 Oct 2025. During this time, you can contact our cl…"
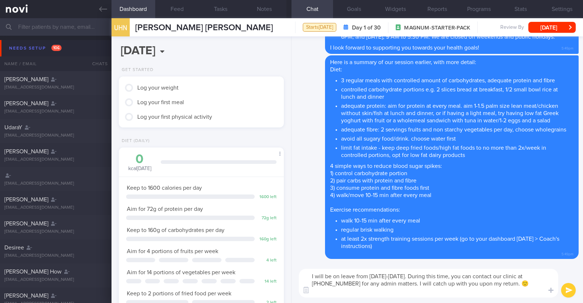
type textarea "I will be on leave from 9-10 Oct 2025. During this time, you can contact our cl…"
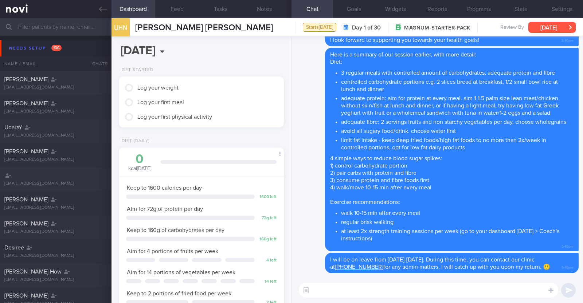
click at [546, 24] on button "[DATE]" at bounding box center [551, 27] width 47 height 11
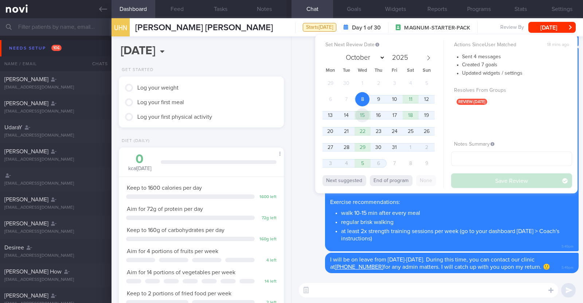
click at [366, 115] on span "15" at bounding box center [362, 115] width 14 height 14
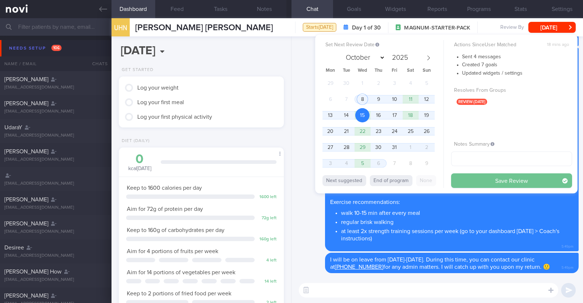
click at [490, 177] on button "Save Review" at bounding box center [511, 180] width 121 height 15
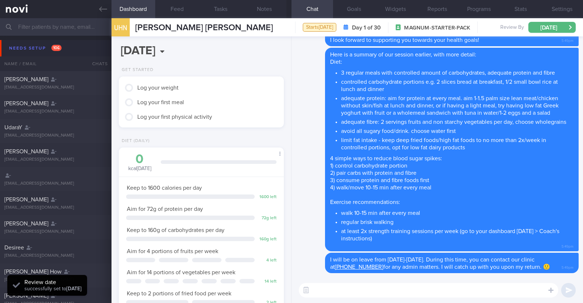
scroll to position [74, 148]
click at [262, 2] on button "Notes" at bounding box center [265, 9] width 44 height 18
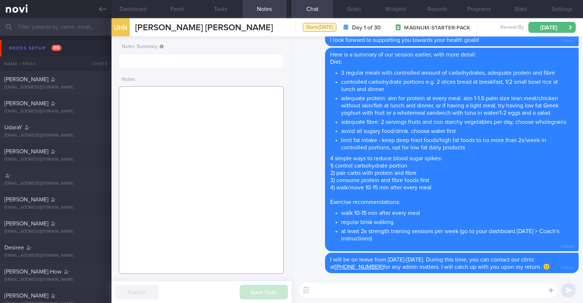
click at [255, 111] on textarea at bounding box center [201, 180] width 165 height 188
paste textarea "Comorbidities T2DM (dx in 2012) - f/up Dr Nitish Mishra (Endocrinologist at Nov…"
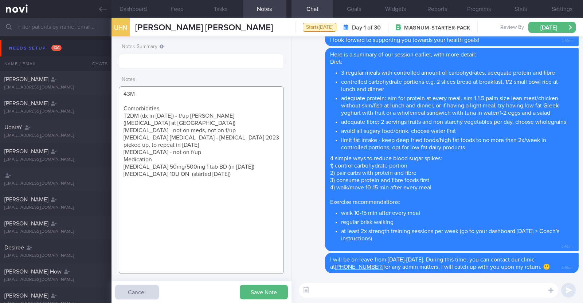
click at [168, 109] on textarea "43M Comorbidities T2DM (dx in 2012) - f/up Dr Nitish Mishra (Endocrinologist at…" at bounding box center [201, 180] width 165 height 188
drag, startPoint x: 170, startPoint y: 115, endPoint x: 190, endPoint y: 121, distance: 20.7
click at [190, 121] on textarea "43M Comorbidities: T2DM (dx in 2012) - f/up Dr Nitish Mishra (Endocrinologist a…" at bounding box center [201, 180] width 165 height 188
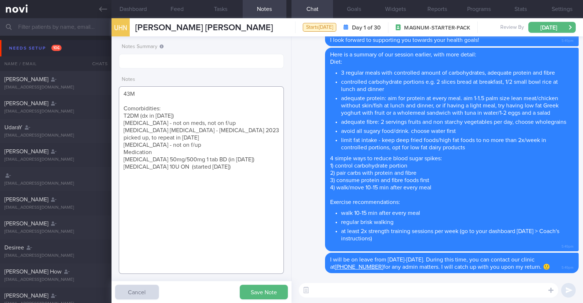
drag, startPoint x: 149, startPoint y: 145, endPoint x: 190, endPoint y: 146, distance: 40.5
click at [190, 146] on textarea "43M Comorbidities: T2DM (dx in 2012) Hyperlipidemia - not on meds, not on f/up …" at bounding box center [201, 180] width 165 height 188
click at [169, 158] on textarea "43M Comorbidities: T2DM (dx in 2012) Hyperlipidemia - not on meds, not on f/up …" at bounding box center [201, 180] width 165 height 188
click at [219, 176] on textarea "43M Comorbidities: T2DM (dx in 2012) Hyperlipidemia - not on meds, not on f/up …" at bounding box center [201, 180] width 165 height 188
paste textarea "Badminton 2h, once/week Started gym strength training on his own 1h, 1-2/week"
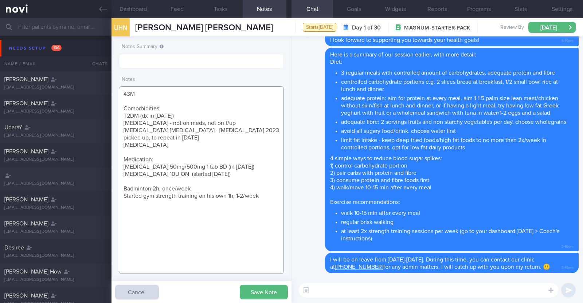
paste textarea "- Does not take fruits (vomiting when eating fruits, apples still acceptable in…"
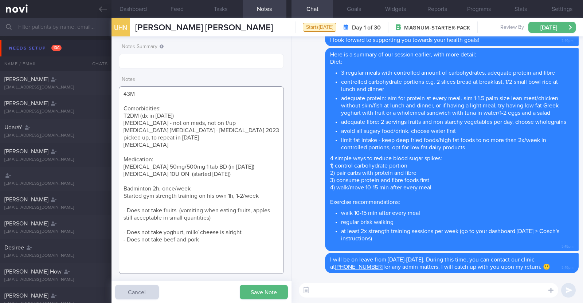
click at [151, 225] on textarea "43M Comorbidities: T2DM (dx in 2012) Hyperlipidemia - not on meds, not on f/up …" at bounding box center [201, 180] width 165 height 188
click at [186, 225] on textarea "43M Comorbidities: T2DM (dx in 2012) Hyperlipidemia - not on meds, not on f/up …" at bounding box center [201, 180] width 165 height 188
click at [246, 223] on textarea "43M Comorbidities: T2DM (dx in 2012) Hyperlipidemia - not on meds, not on f/up …" at bounding box center [201, 180] width 165 height 188
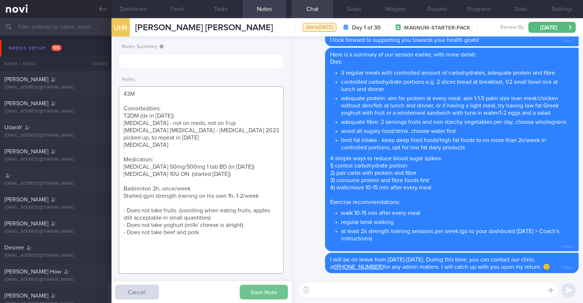
type textarea "43M Comorbidities: T2DM (dx in 2012) Hyperlipidemia - not on meds, not on f/up …"
click at [263, 293] on button "Save Note" at bounding box center [264, 292] width 48 height 15
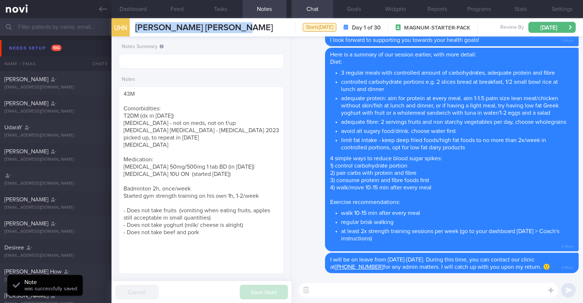
drag, startPoint x: 263, startPoint y: 28, endPoint x: 133, endPoint y: 22, distance: 130.2
click at [133, 22] on div "UHN UTTAM HANUMANT NARAYANI UTTAM HANUMANT NARAYANI lookforuttam@gmail.com Star…" at bounding box center [346, 27] width 471 height 18
copy span "[PERSON_NAME] [PERSON_NAME]"
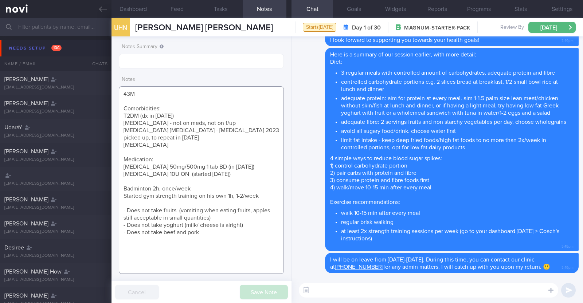
click at [228, 187] on textarea "43M Comorbidities: T2DM (dx in 2012) Hyperlipidemia - not on meds, not on f/up …" at bounding box center [201, 180] width 165 height 188
drag, startPoint x: 212, startPoint y: 234, endPoint x: 116, endPoint y: 85, distance: 177.9
click at [116, 85] on div "Notes Summary Notes 43M Comorbidities: T2DM (dx in 2012) Hyperlipidemia - not o…" at bounding box center [201, 169] width 180 height 267
click at [42, 47] on div "Needs setup 106" at bounding box center [35, 48] width 56 height 10
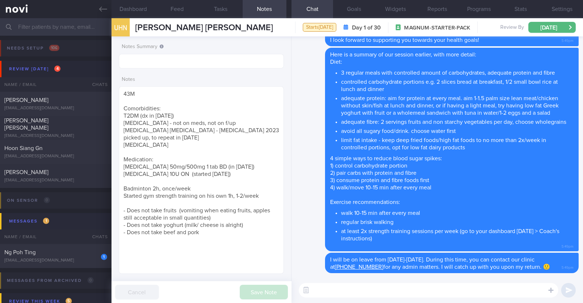
scroll to position [45, 0]
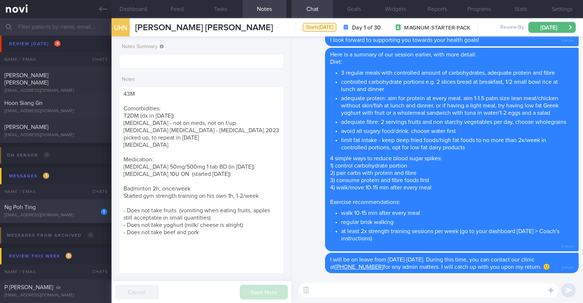
click at [68, 211] on div "1 Ng Poh Ting jen_ng@yahoo.com" at bounding box center [55, 211] width 111 height 15
type input "R/v with Dr [PERSON_NAME] 2/10. R/v 7/10"
type textarea "54F Does not take eggs Co-morbidities: HTN Hyperthyroid s/p carbimazole 2yr In …"
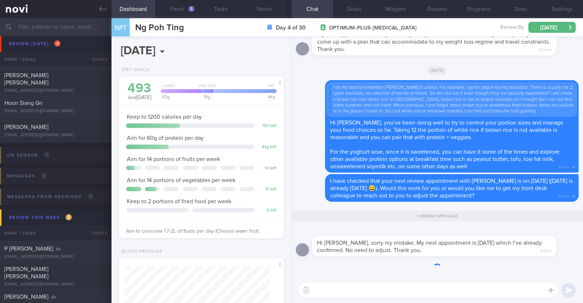
scroll to position [72, 145]
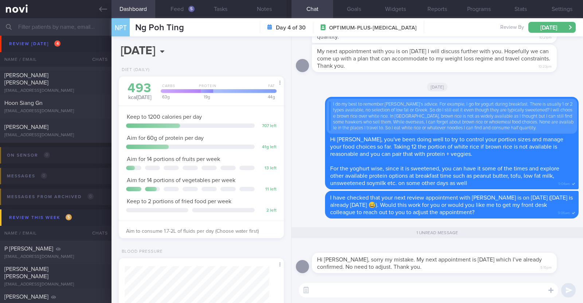
click at [451, 290] on textarea at bounding box center [428, 290] width 259 height 15
type textarea "Ok! Noted on that:)"
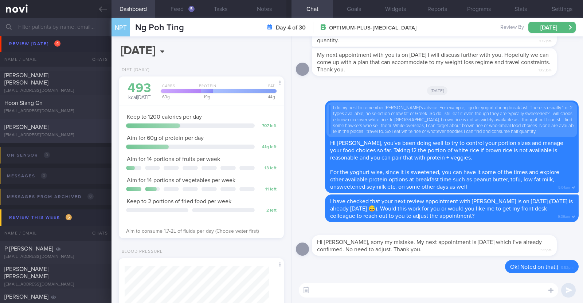
click at [73, 136] on div "[EMAIL_ADDRESS][DOMAIN_NAME]" at bounding box center [55, 135] width 103 height 5
type textarea "36F (Wife of Jeffrey Connon) Comorbidities: Fatty liver and hepatomegaly Hx of …"
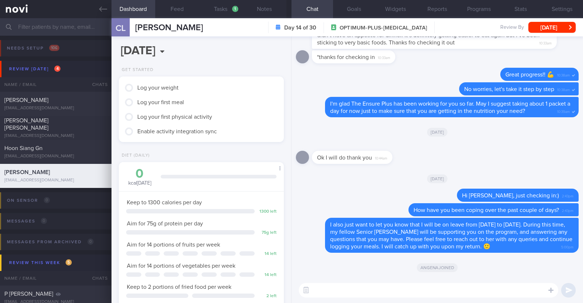
select select "9"
